Goal: Download file/media

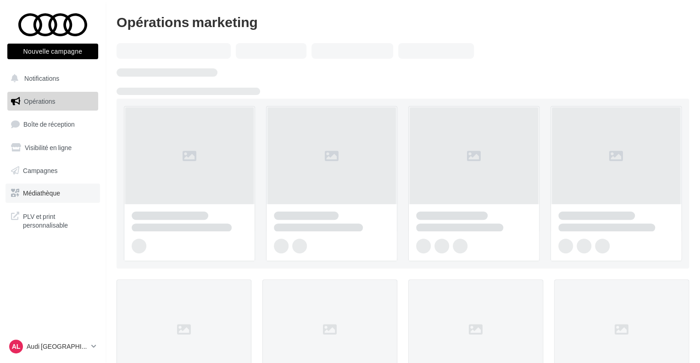
click at [50, 194] on span "Médiathèque" at bounding box center [41, 193] width 37 height 8
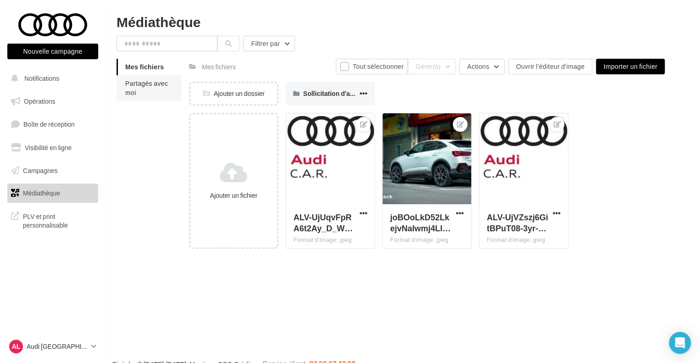
click at [140, 81] on span "Partagés avec moi" at bounding box center [146, 87] width 43 height 17
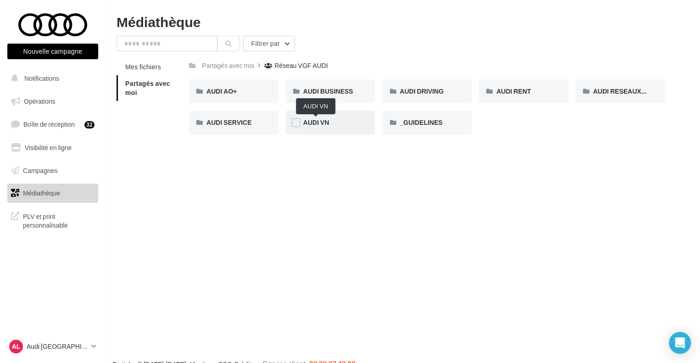
click at [319, 125] on span "AUDI VN" at bounding box center [316, 122] width 26 height 8
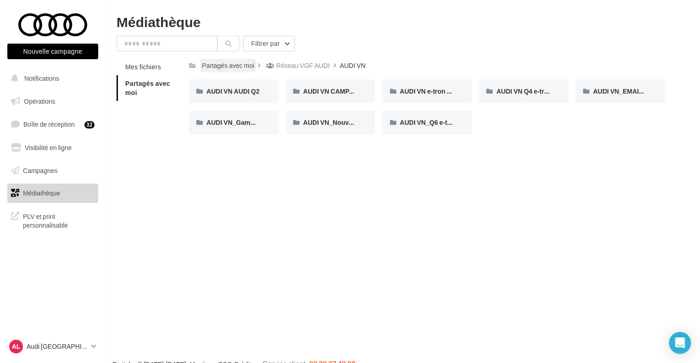
click at [227, 65] on div "Partagés avec moi" at bounding box center [228, 65] width 52 height 9
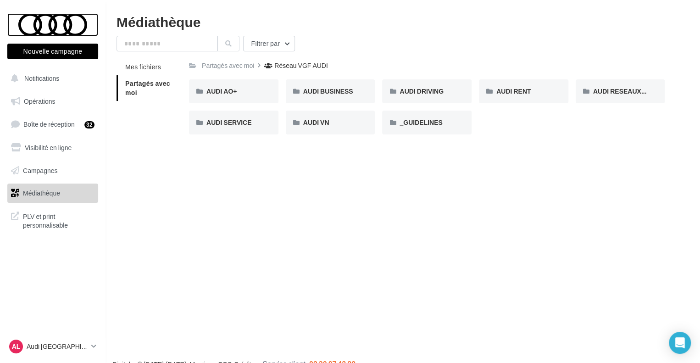
click at [67, 20] on div at bounding box center [52, 24] width 73 height 23
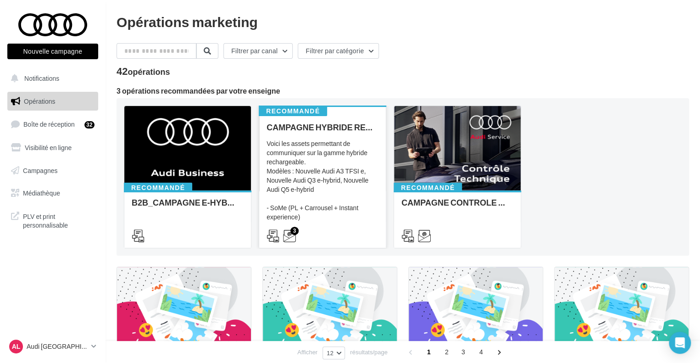
click at [316, 170] on div "Voici les assets permettant de communiquer sur la gamme hybride rechargeable. M…" at bounding box center [322, 185] width 112 height 92
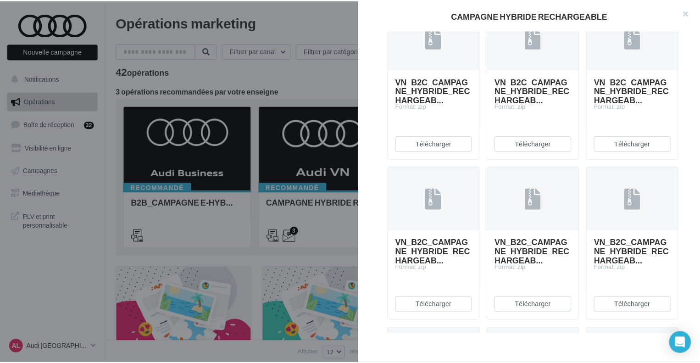
scroll to position [688, 0]
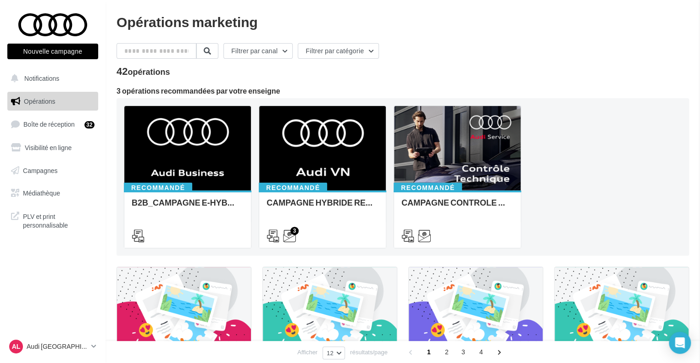
click at [57, 195] on span "Médiathèque" at bounding box center [41, 193] width 37 height 8
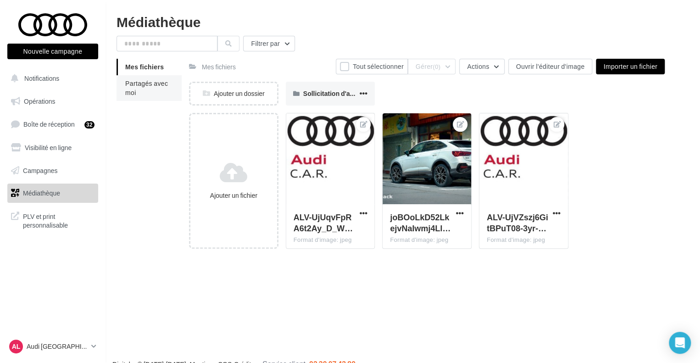
click at [148, 86] on span "Partagés avec moi" at bounding box center [146, 87] width 43 height 17
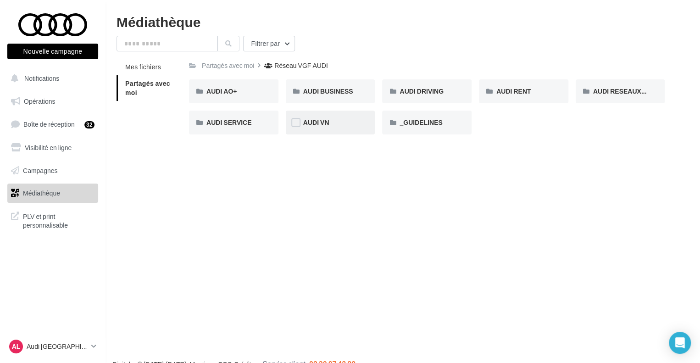
click at [331, 118] on div "AUDI VN" at bounding box center [330, 122] width 55 height 9
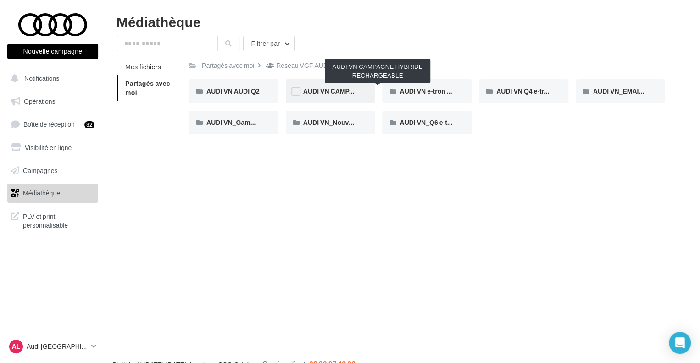
click at [318, 89] on span "AUDI VN CAMPAGNE HYBRIDE RECHARGEABLE" at bounding box center [378, 91] width 150 height 8
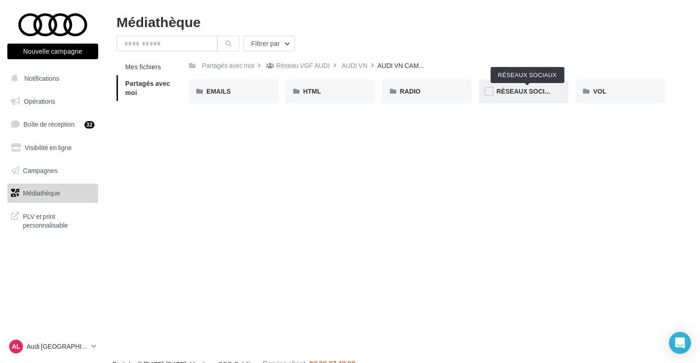
click at [531, 91] on span "RÉSEAUX SOCIAUX" at bounding box center [526, 91] width 61 height 8
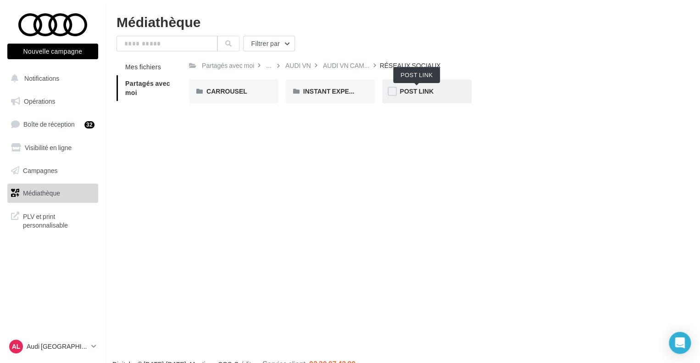
click at [412, 88] on span "POST LINK" at bounding box center [416, 91] width 34 height 8
click at [332, 88] on span "Q3 e-hybrid" at bounding box center [320, 91] width 35 height 8
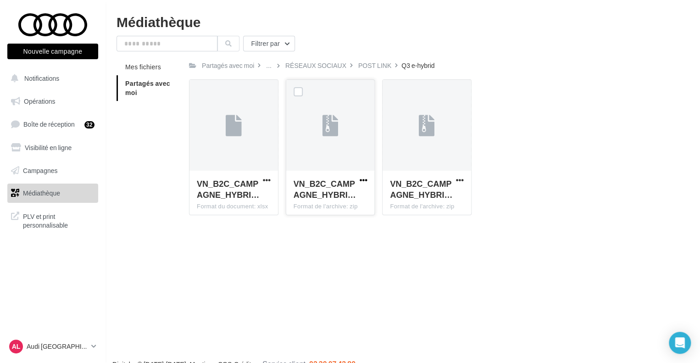
click at [364, 178] on span "button" at bounding box center [363, 180] width 8 height 8
click at [320, 199] on button "Télécharger" at bounding box center [323, 198] width 92 height 24
click at [367, 67] on div "POST LINK" at bounding box center [374, 65] width 33 height 9
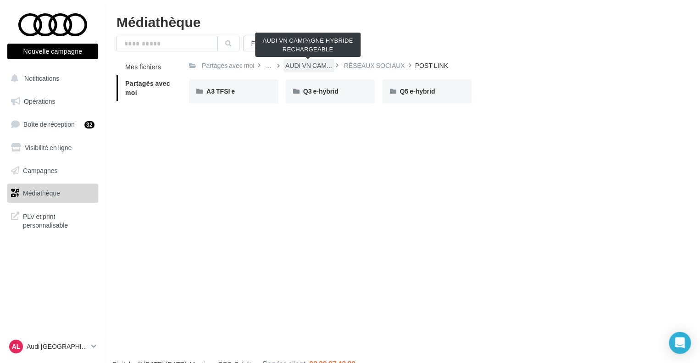
click at [311, 69] on span "AUDI VN CAM..." at bounding box center [308, 65] width 47 height 9
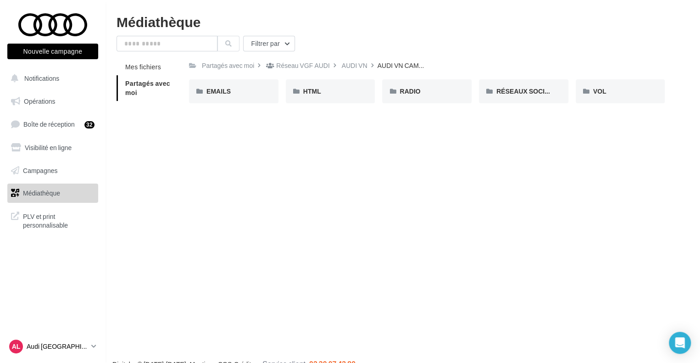
click at [81, 345] on p "Audi [GEOGRAPHIC_DATA][PERSON_NAME]" at bounding box center [57, 346] width 61 height 9
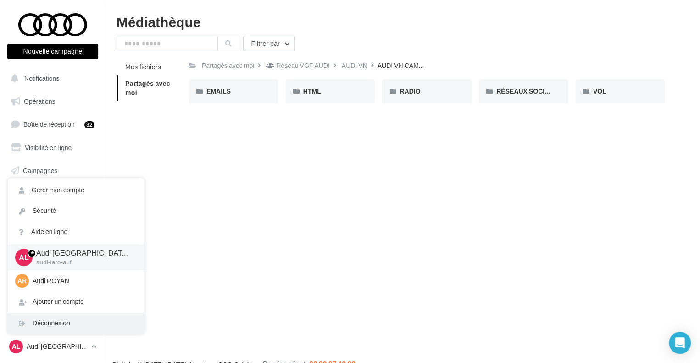
click at [59, 324] on div "Déconnexion" at bounding box center [76, 323] width 137 height 21
